Goal: Task Accomplishment & Management: Use online tool/utility

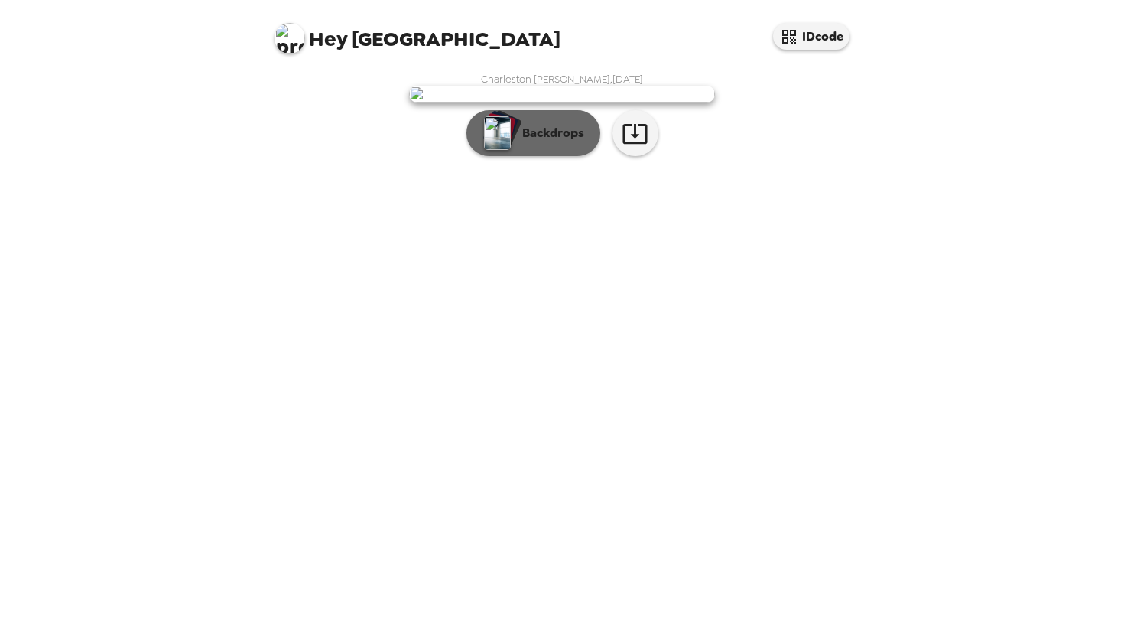
click at [560, 156] on button "Backdrops" at bounding box center [533, 133] width 134 height 46
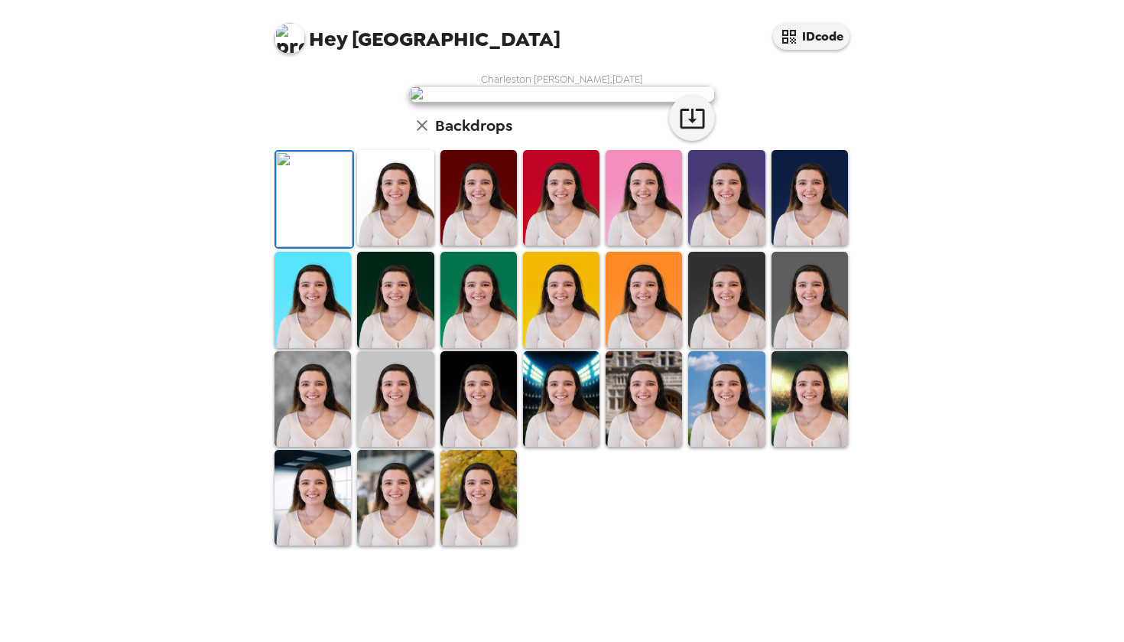
click at [393, 245] on img at bounding box center [395, 198] width 76 height 96
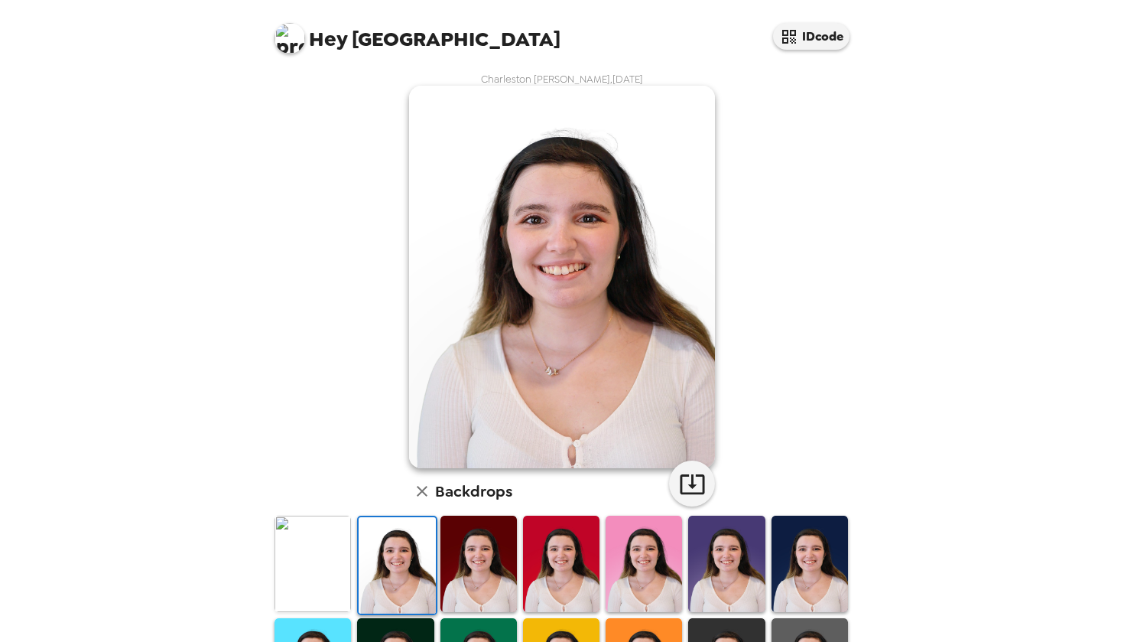
click at [323, 581] on img at bounding box center [313, 563] width 76 height 96
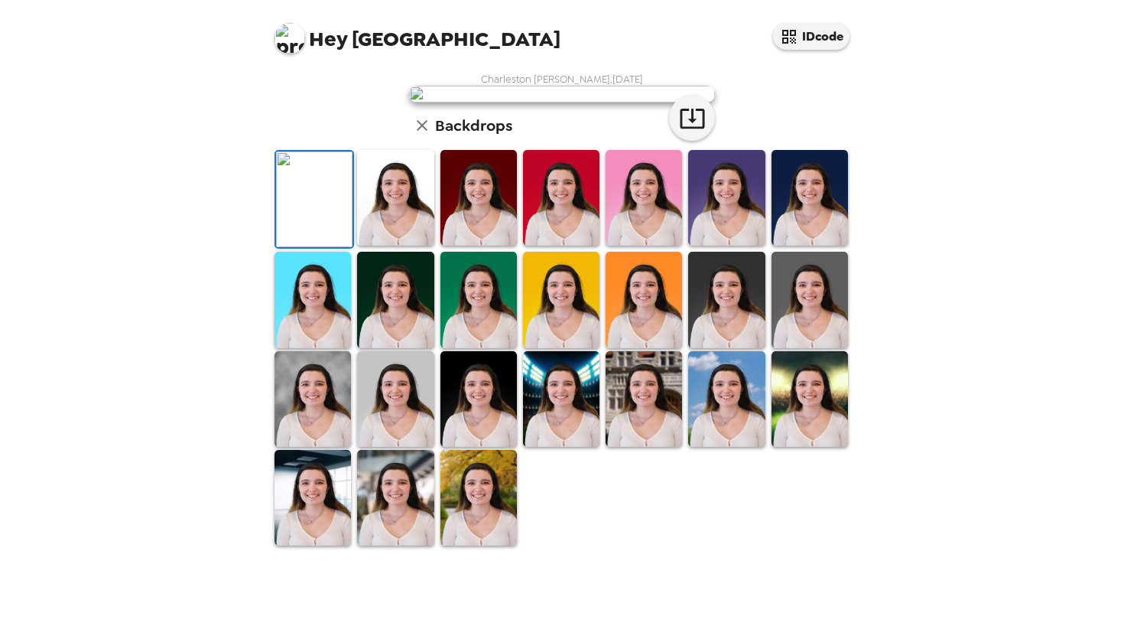
click at [995, 546] on div "Hey Charleston IDcode [GEOGRAPHIC_DATA][PERSON_NAME] , [DATE] Backdrops" at bounding box center [562, 321] width 1124 height 642
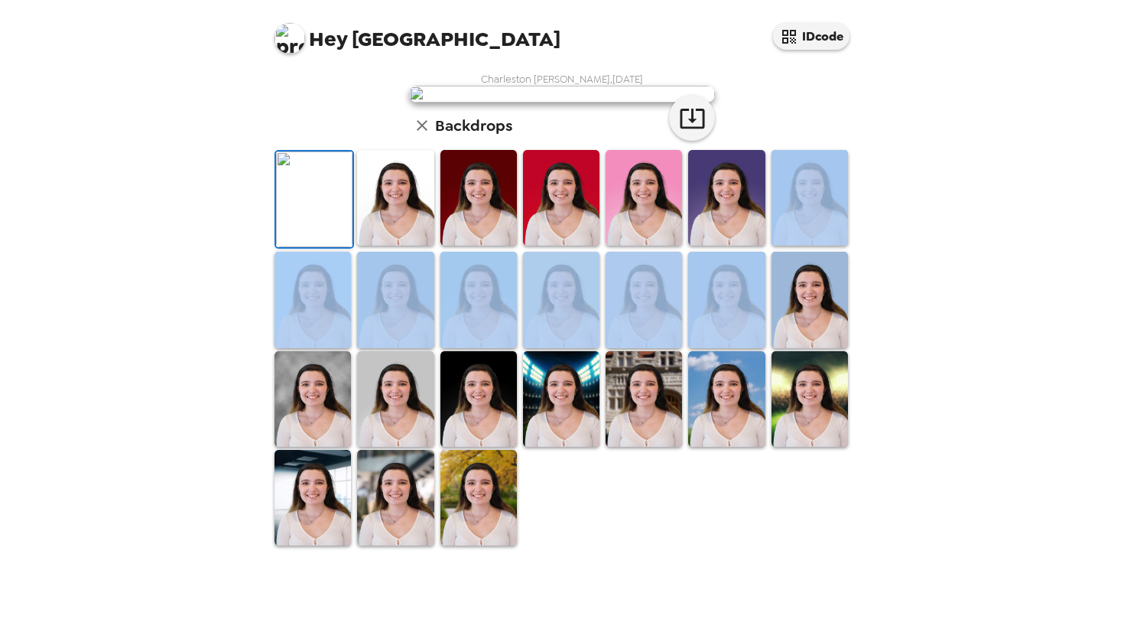
drag, startPoint x: 996, startPoint y: 546, endPoint x: 982, endPoint y: 641, distance: 95.8
click at [982, 641] on div "Hey Charleston IDcode [GEOGRAPHIC_DATA][PERSON_NAME] , [DATE] Backdrops" at bounding box center [562, 321] width 1124 height 642
click at [982, 638] on div "Hey Charleston IDcode [GEOGRAPHIC_DATA][PERSON_NAME] , [DATE] Backdrops" at bounding box center [562, 321] width 1124 height 642
drag, startPoint x: 1048, startPoint y: 293, endPoint x: 1002, endPoint y: 641, distance: 350.9
click at [1002, 641] on div "Hey Charleston IDcode [GEOGRAPHIC_DATA][PERSON_NAME] , [DATE] Backdrops" at bounding box center [562, 321] width 1124 height 642
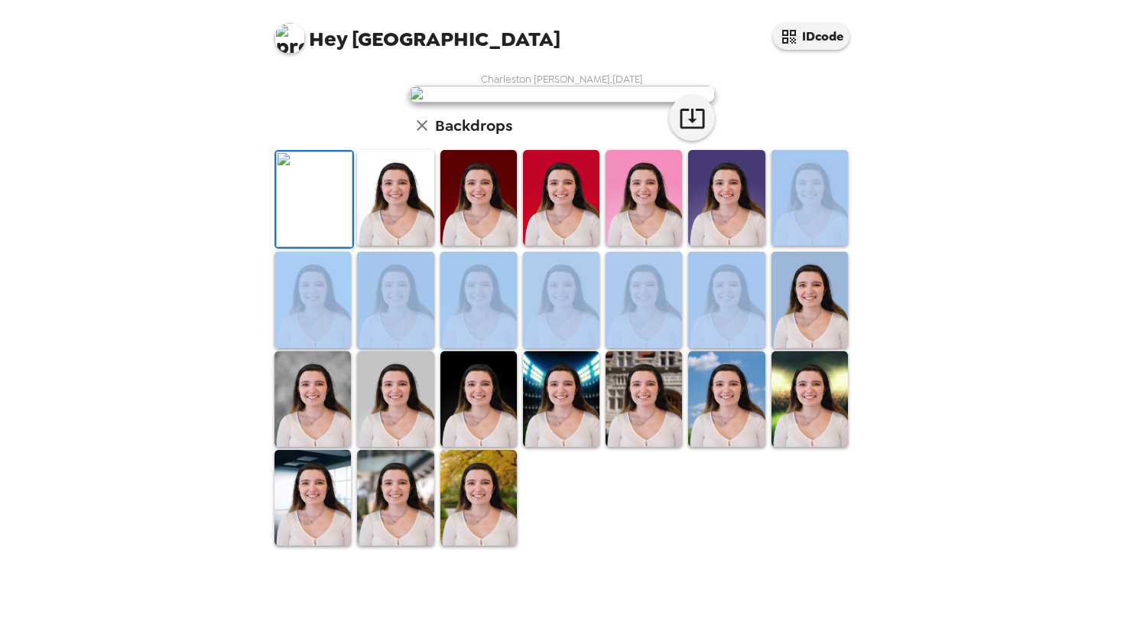
click at [1002, 641] on div "Hey Charleston IDcode [GEOGRAPHIC_DATA][PERSON_NAME] , [DATE] Backdrops" at bounding box center [562, 321] width 1124 height 642
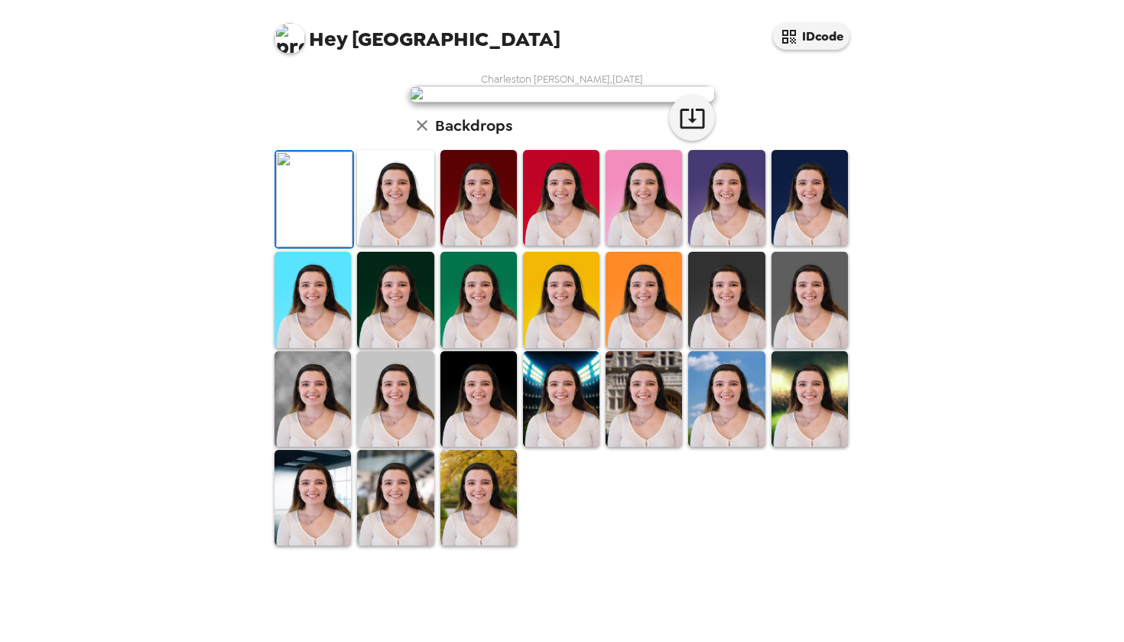
click at [788, 347] on img at bounding box center [810, 300] width 76 height 96
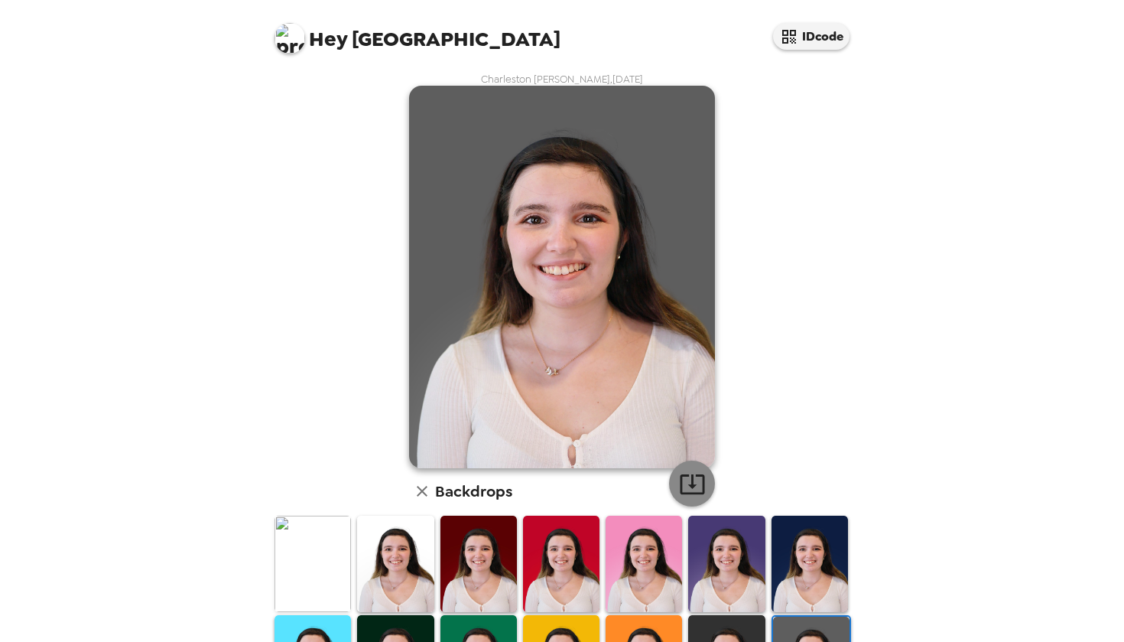
click at [696, 478] on icon "button" at bounding box center [692, 483] width 27 height 27
